Goal: Task Accomplishment & Management: Manage account settings

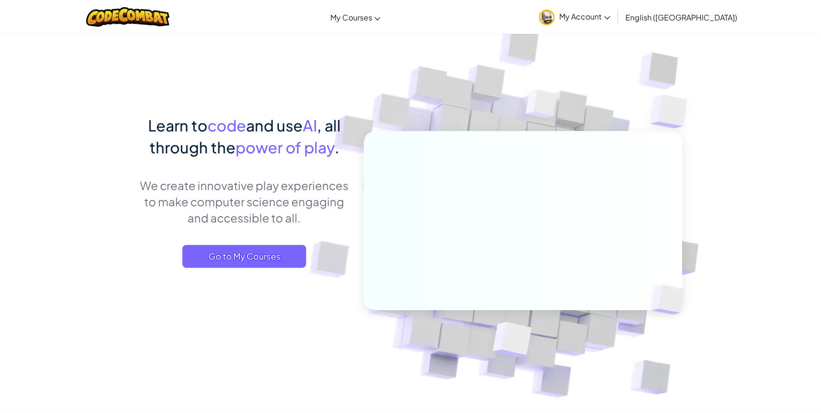
click at [615, 17] on link "My Account" at bounding box center [574, 17] width 81 height 30
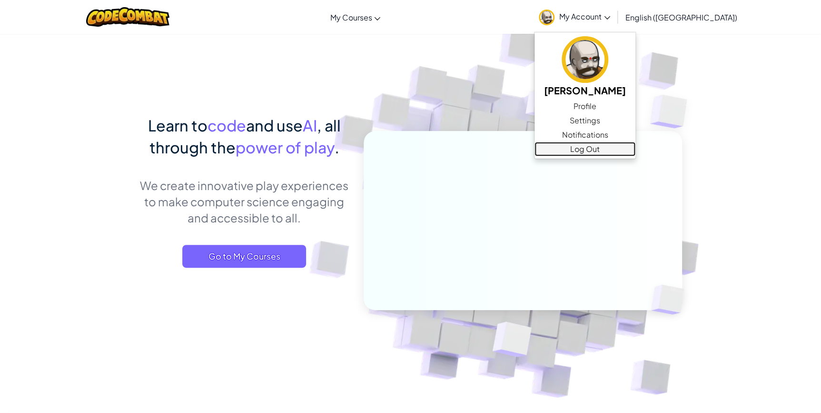
click at [628, 147] on link "Log Out" at bounding box center [585, 149] width 101 height 14
